Goal: Information Seeking & Learning: Learn about a topic

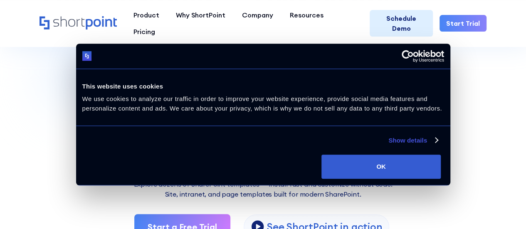
scroll to position [166, 0]
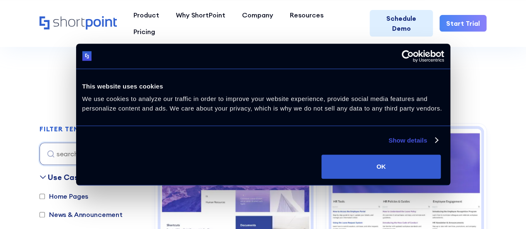
drag, startPoint x: 401, startPoint y: 169, endPoint x: 398, endPoint y: 164, distance: 5.8
click at [401, 168] on button "OK" at bounding box center [380, 167] width 119 height 24
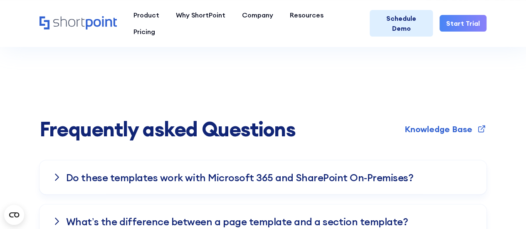
scroll to position [2329, 0]
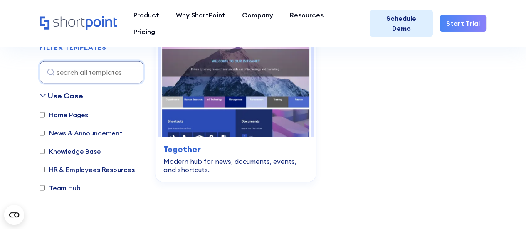
click at [69, 188] on label "Team Hub" at bounding box center [60, 188] width 41 height 10
click at [45, 188] on input "Team Hub" at bounding box center [42, 187] width 5 height 5
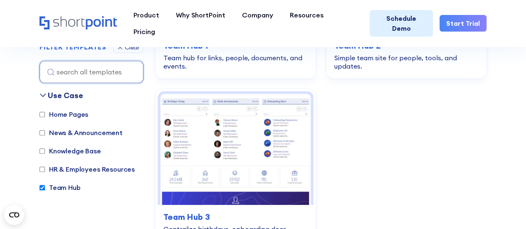
scroll to position [43, 0]
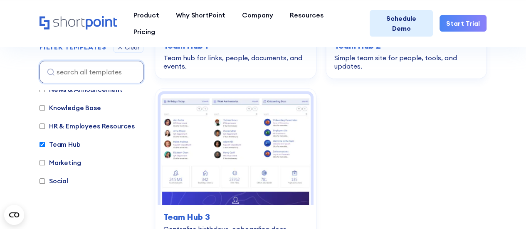
click at [57, 153] on div "Home Pages News & Announcement Knowledge Base HR & Employees Resources Team Hub…" at bounding box center [92, 130] width 104 height 128
click at [54, 147] on label "Team Hub" at bounding box center [60, 144] width 41 height 10
click at [45, 147] on input "Team Hub" at bounding box center [42, 144] width 5 height 5
checkbox input "false"
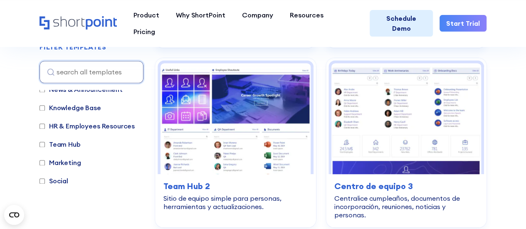
scroll to position [2174, 0]
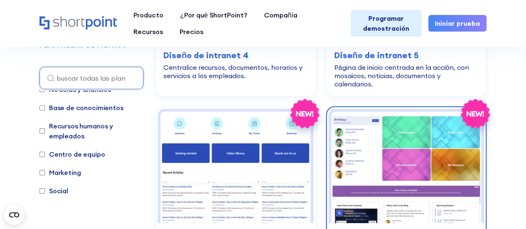
scroll to position [1342, 0]
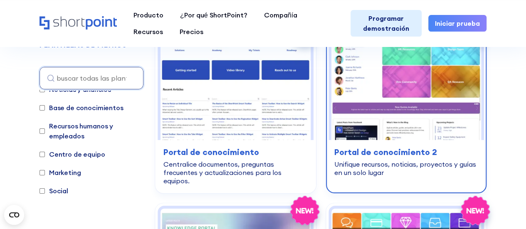
click at [391, 150] on font "Portal de conocimiento 2" at bounding box center [385, 152] width 103 height 10
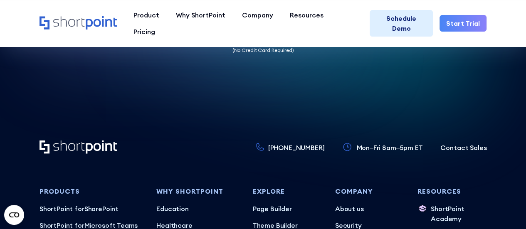
scroll to position [2370, 0]
